Goal: Information Seeking & Learning: Learn about a topic

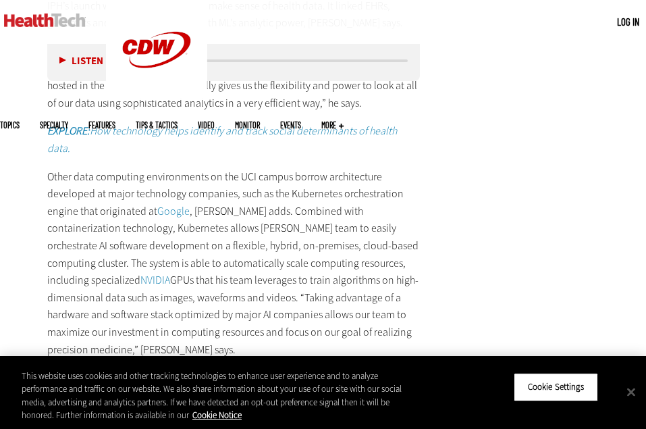
scroll to position [2968, 0]
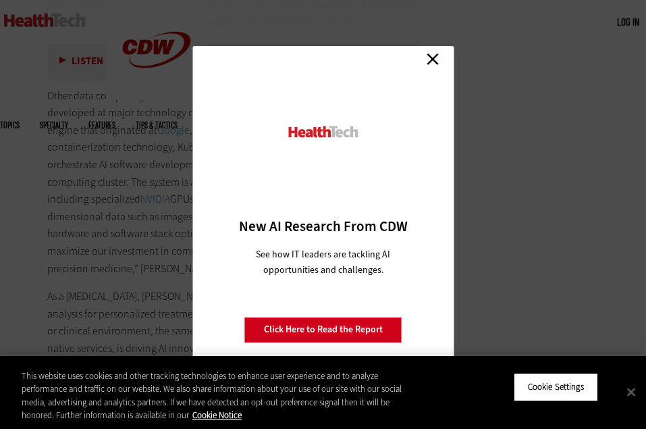
click at [440, 54] on link "Close" at bounding box center [433, 59] width 20 height 20
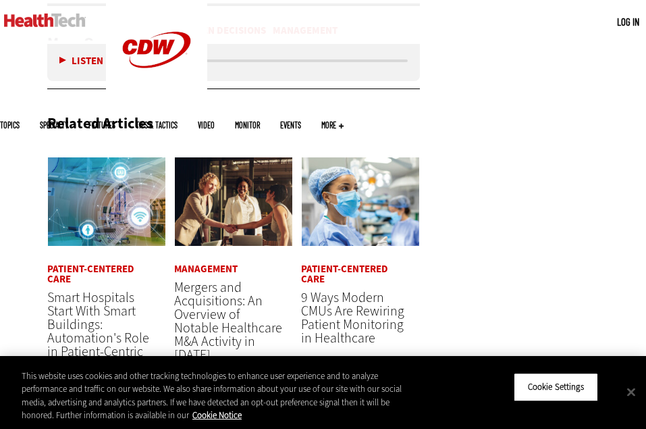
scroll to position [3779, 0]
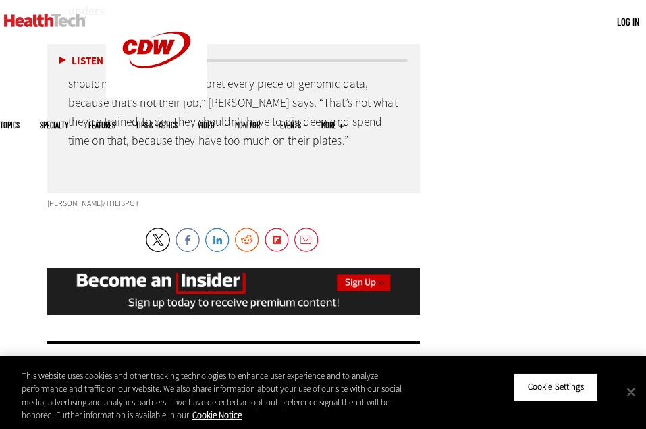
drag, startPoint x: 494, startPoint y: 126, endPoint x: 456, endPoint y: 205, distance: 87.6
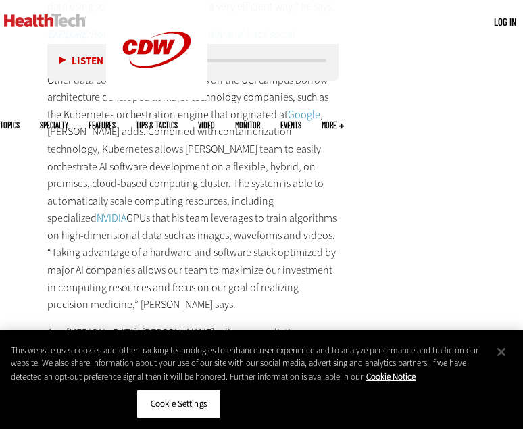
scroll to position [0, 0]
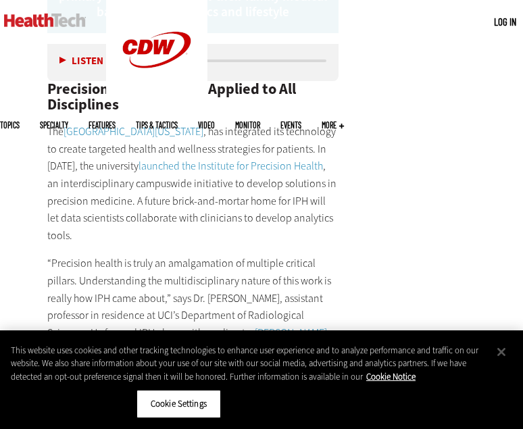
scroll to position [2773, 0]
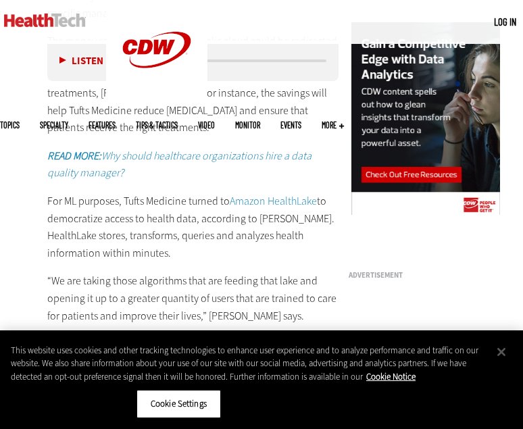
scroll to position [1418, 0]
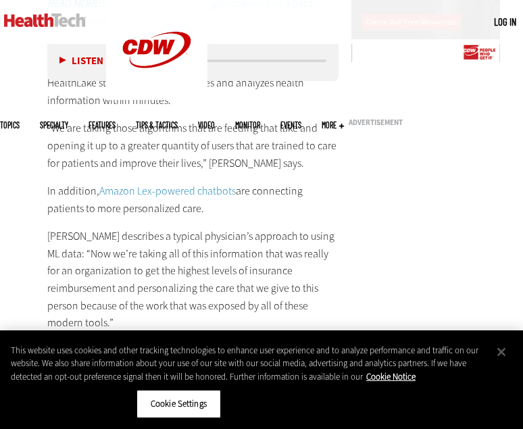
click at [275, 198] on p "In addition, Amazon Lex-powered chatbots are connecting patients to more person…" at bounding box center [192, 199] width 291 height 34
click at [253, 151] on p "“We are taking those algorithms that are feeding that lake and opening it up to…" at bounding box center [192, 146] width 291 height 52
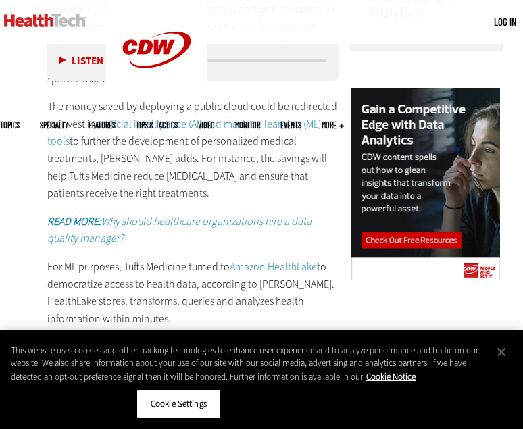
scroll to position [1215, 0]
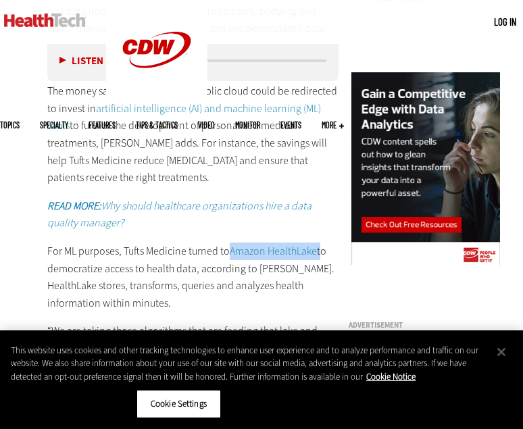
drag, startPoint x: 228, startPoint y: 248, endPoint x: 319, endPoint y: 235, distance: 92.1
click at [319, 235] on div "Tufts Medicine in [GEOGRAPHIC_DATA], [GEOGRAPHIC_DATA], is one health system de…" at bounding box center [192, 233] width 291 height 795
copy p "Amazon HealthLake"
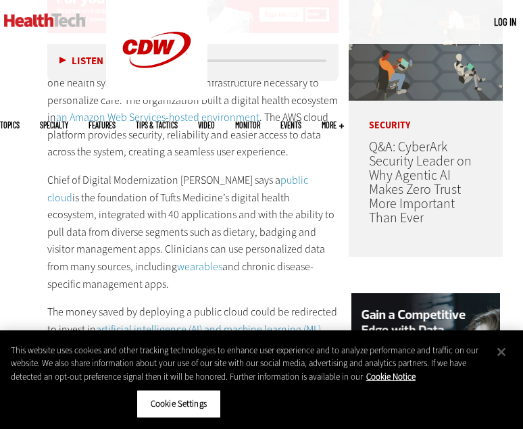
scroll to position [1013, 0]
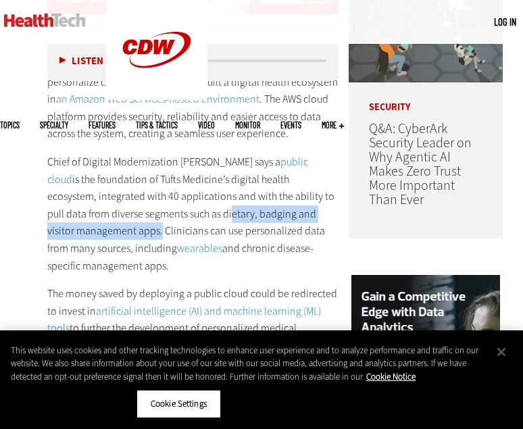
drag, startPoint x: 189, startPoint y: 215, endPoint x: 128, endPoint y: 235, distance: 64.7
click at [128, 235] on p "Chief of Digital Modernization [PERSON_NAME] says a public cloud is the foundat…" at bounding box center [192, 213] width 291 height 121
copy p "ietary, badging and visitor management apps"
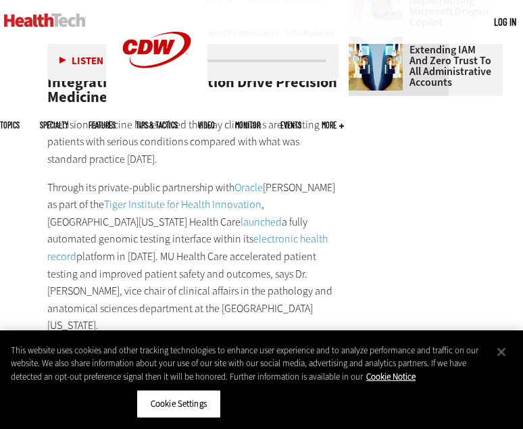
scroll to position [1891, 0]
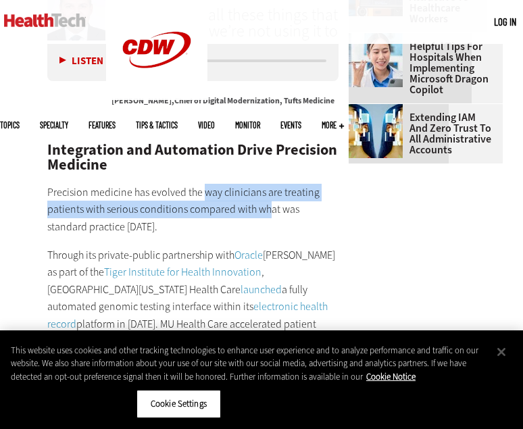
drag, startPoint x: 206, startPoint y: 175, endPoint x: 268, endPoint y: 194, distance: 64.9
click at [268, 194] on p "Precision medicine has evolved the way clinicians are treating patients with se…" at bounding box center [192, 210] width 291 height 52
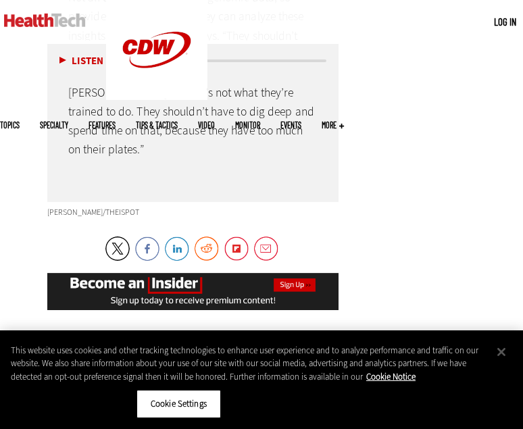
scroll to position [4659, 0]
